Goal: Check status: Check status

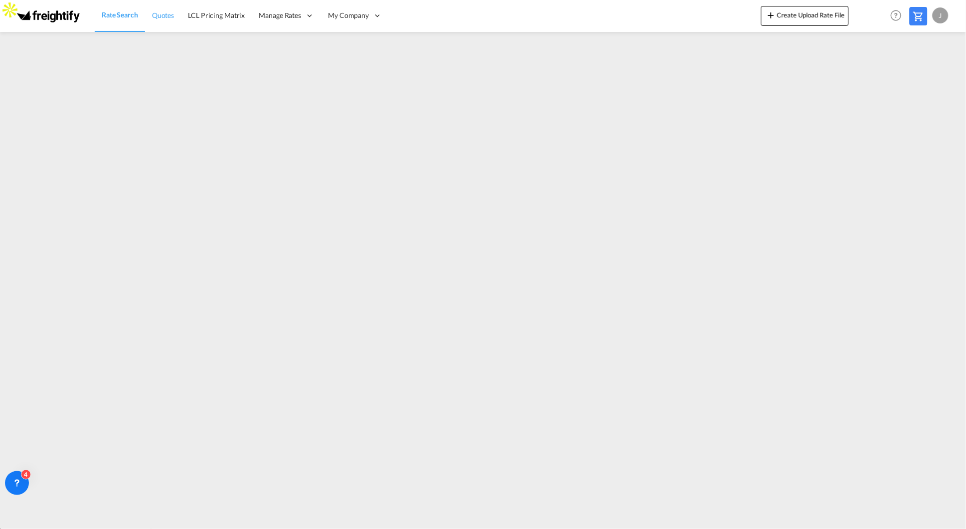
click at [157, 16] on span "Quotes" at bounding box center [163, 15] width 22 height 8
click at [161, 17] on span "Quotes" at bounding box center [163, 14] width 22 height 8
